Goal: Task Accomplishment & Management: Use online tool/utility

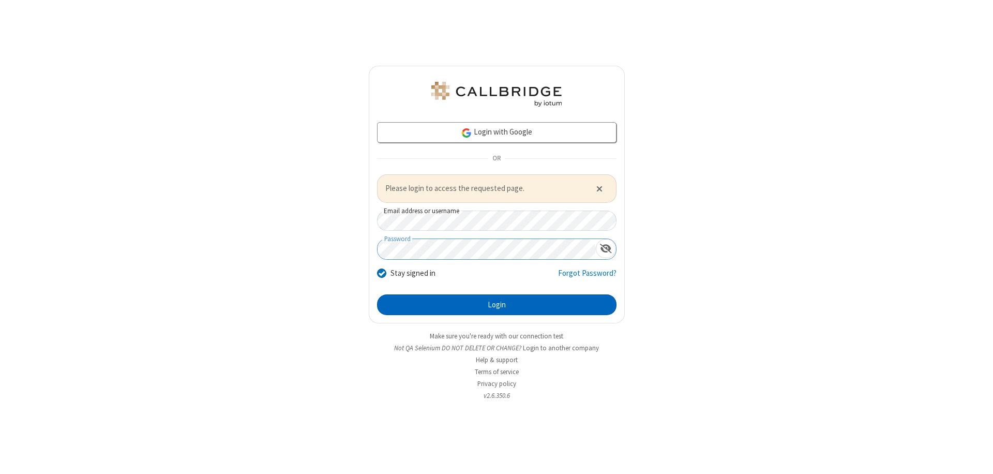
click at [497, 304] on button "Login" at bounding box center [497, 304] width 240 height 21
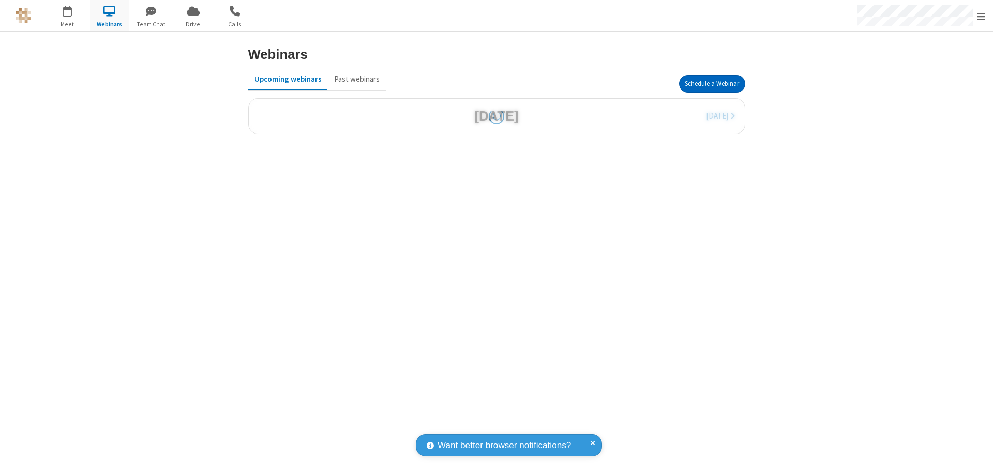
click at [712, 84] on button "Schedule a Webinar" at bounding box center [712, 84] width 66 height 18
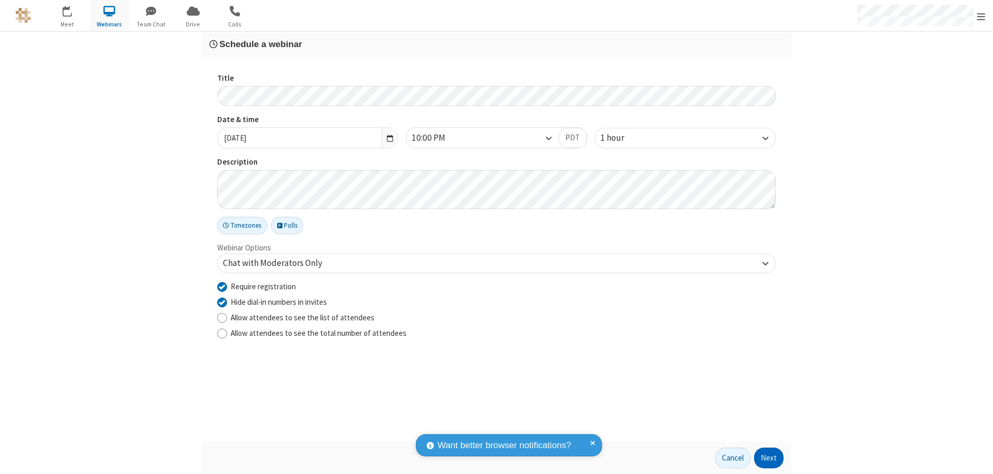
click at [222, 286] on input "Require registration" at bounding box center [222, 286] width 10 height 11
checkbox input "false"
click at [769, 458] on button "Next" at bounding box center [768, 458] width 29 height 21
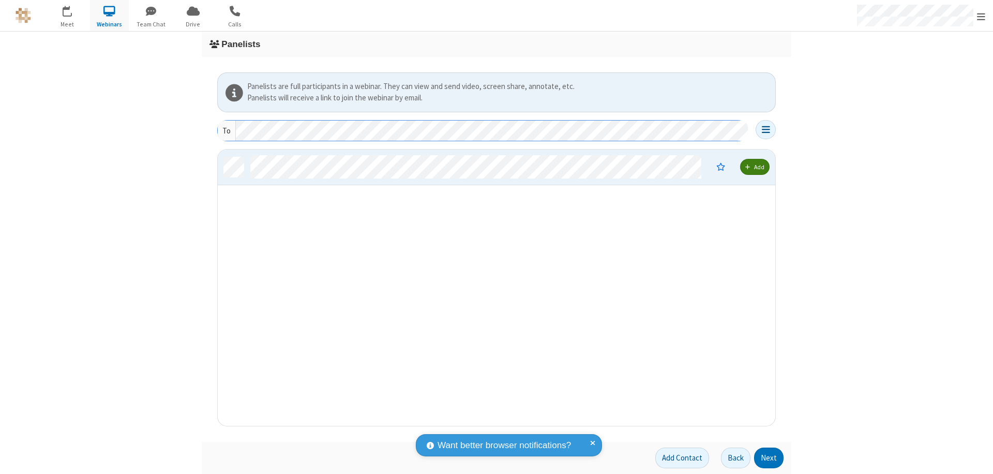
scroll to position [269, 550]
click at [769, 458] on button "Next" at bounding box center [768, 458] width 29 height 21
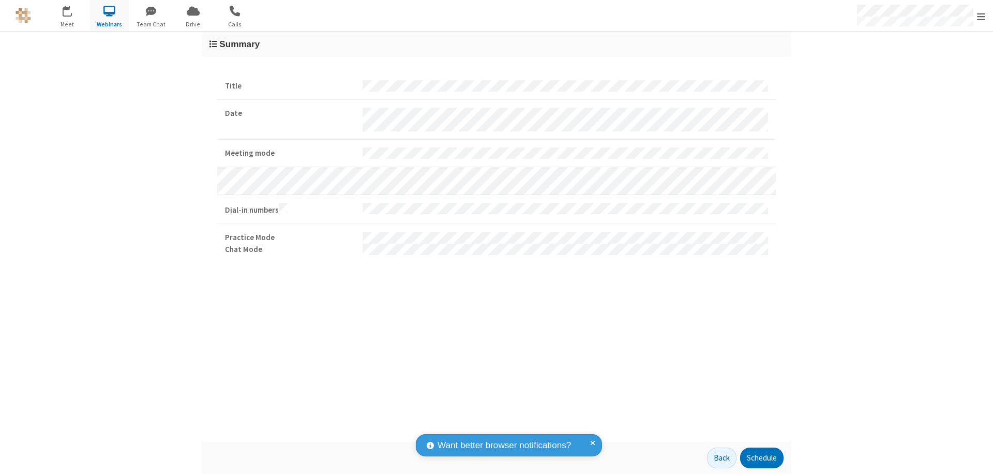
click at [762, 458] on button "Schedule" at bounding box center [761, 458] width 43 height 21
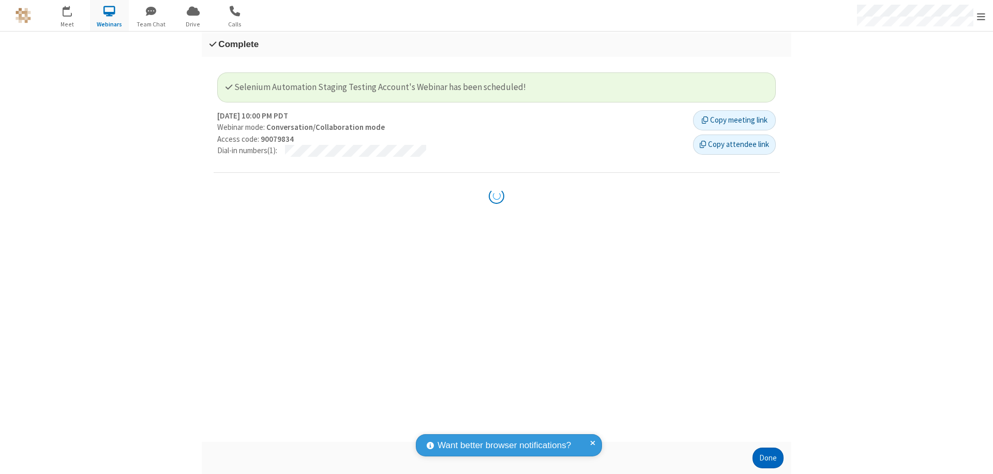
click at [768, 458] on button "Done" at bounding box center [768, 458] width 31 height 21
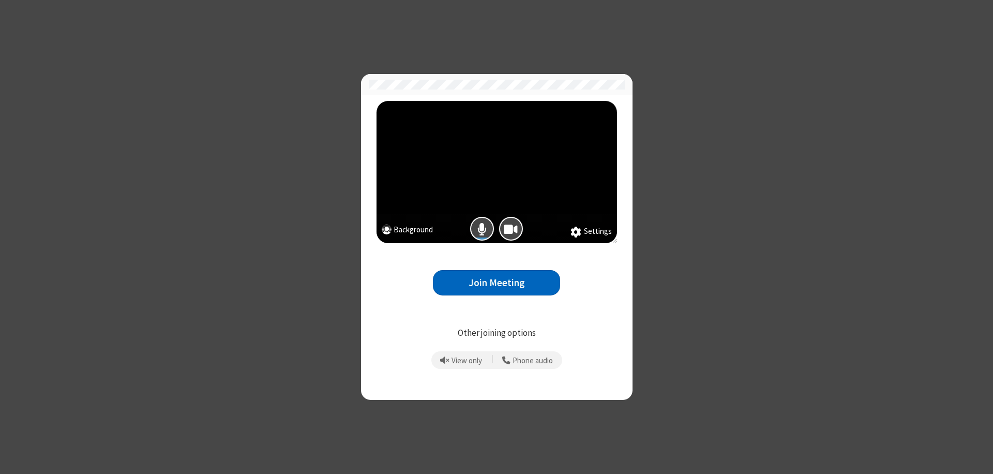
click at [497, 282] on button "Join Meeting" at bounding box center [496, 282] width 127 height 25
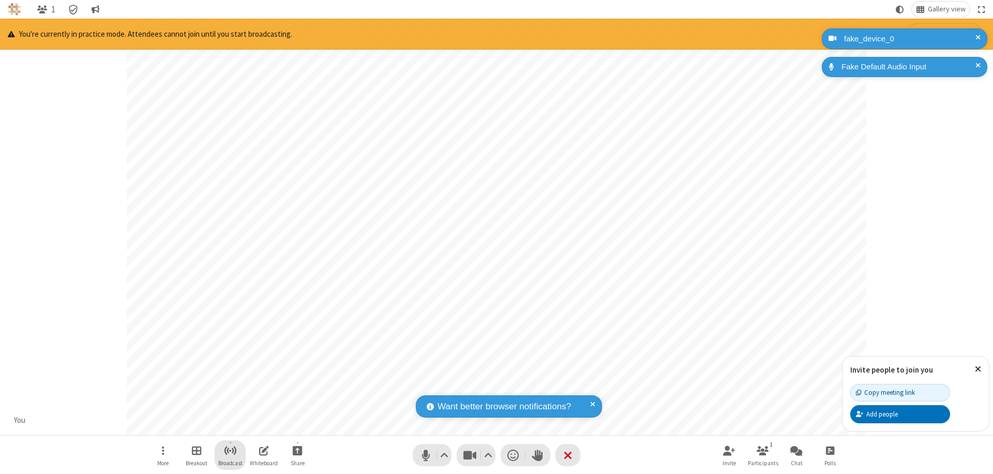
click at [230, 450] on span "Start broadcast" at bounding box center [230, 450] width 13 height 13
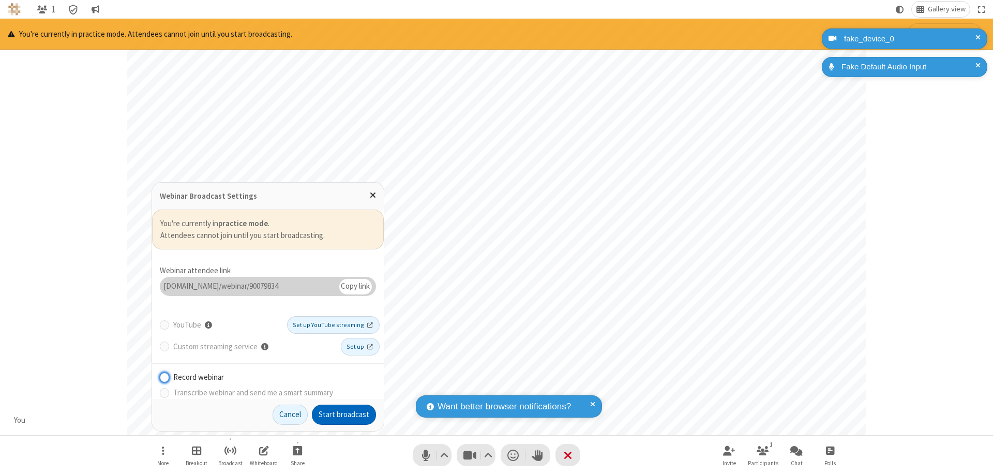
click at [344, 414] on button "Start broadcast" at bounding box center [344, 415] width 64 height 21
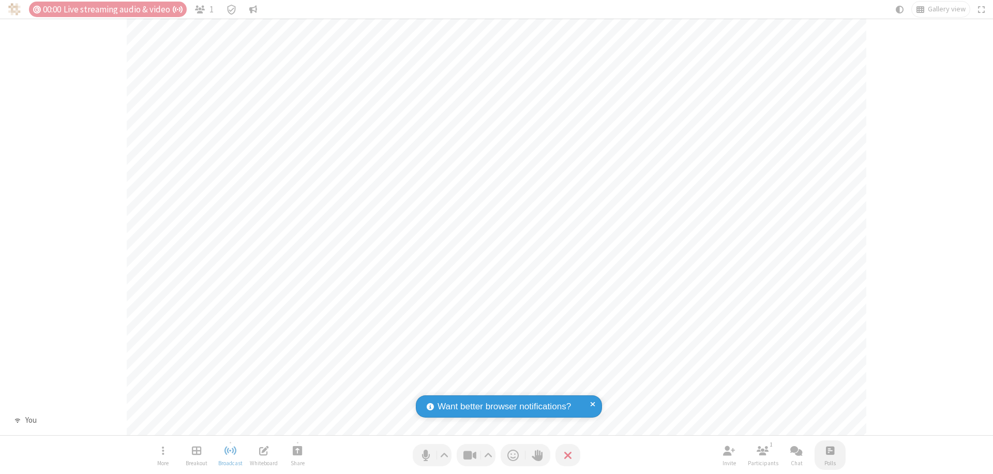
click at [830, 450] on span "Open poll" at bounding box center [830, 450] width 8 height 13
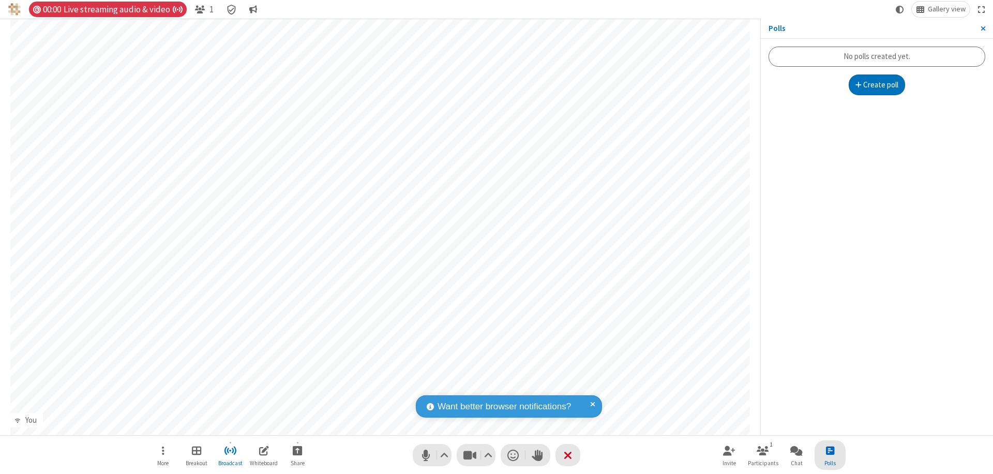
click at [877, 85] on button "Create poll" at bounding box center [877, 84] width 57 height 21
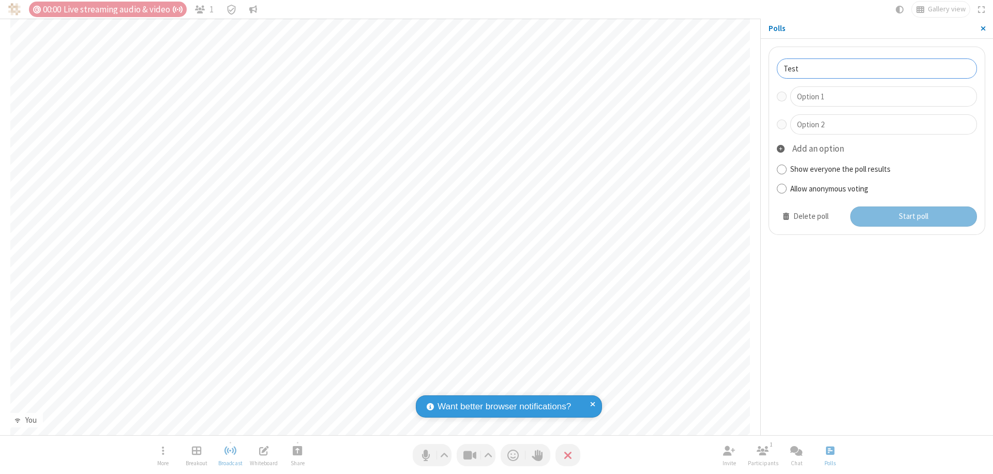
type input "Test"
type input "Yes"
type input "No"
click at [913, 216] on button "Start poll" at bounding box center [914, 216] width 127 height 21
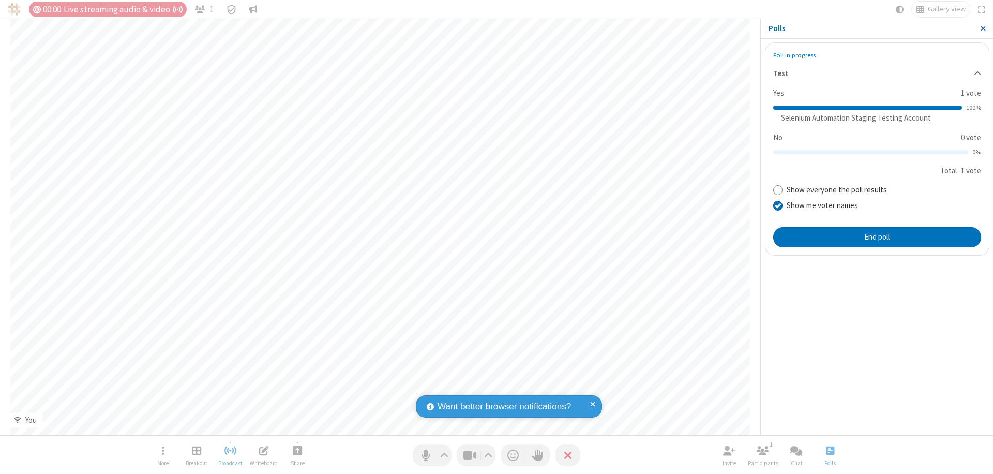
click at [983, 28] on span "Close sidebar" at bounding box center [983, 28] width 5 height 8
